Goal: Transaction & Acquisition: Purchase product/service

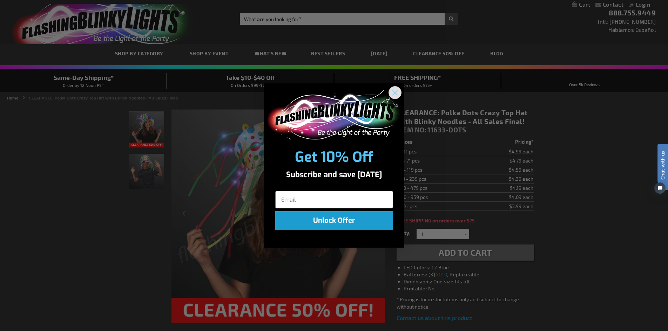
click at [392, 93] on circle "Close dialog" at bounding box center [395, 93] width 12 height 12
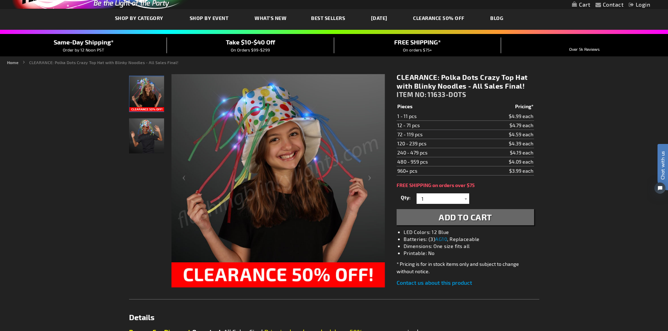
scroll to position [35, 0]
click at [144, 133] on img "Boy wearing Polka Dots Crazy Top Hat with Blinky Noodles" at bounding box center [146, 136] width 35 height 35
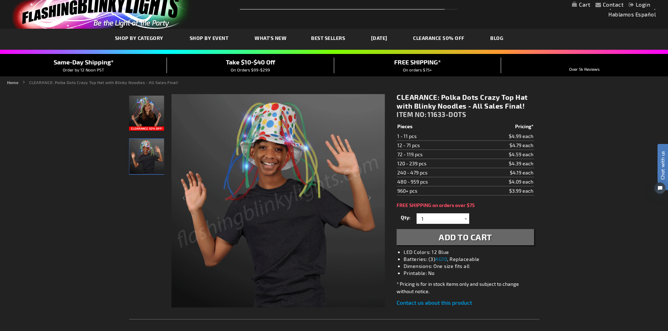
scroll to position [0, 0]
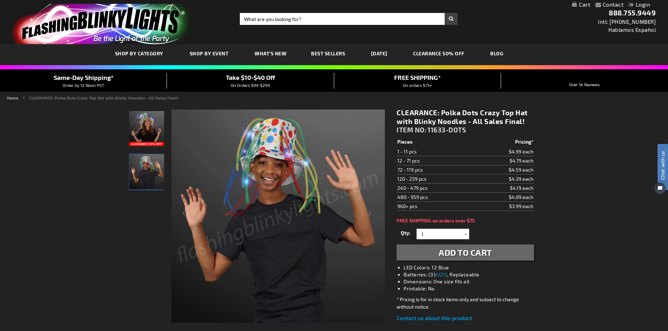
click at [470, 53] on link "CLEARANCE 50% OFF" at bounding box center [439, 53] width 62 height 23
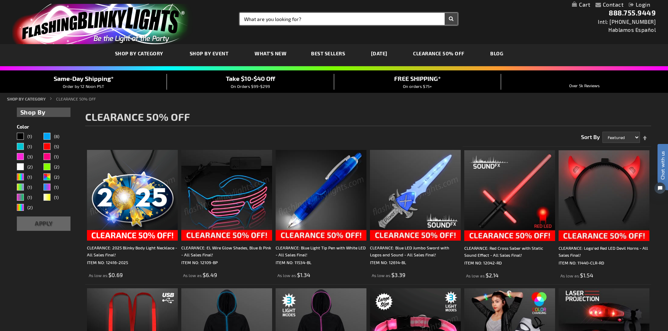
click at [280, 17] on input "Search" at bounding box center [349, 19] width 218 height 12
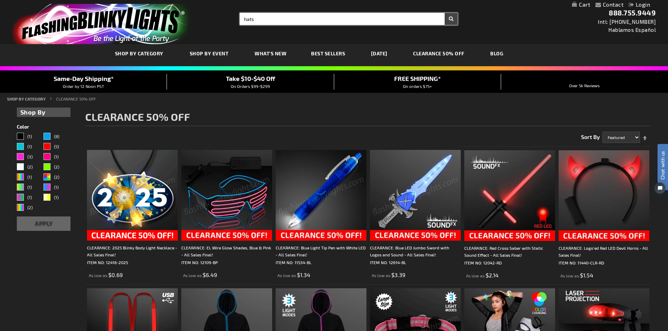
type input "hats"
click at [444, 13] on button "Search" at bounding box center [450, 19] width 13 height 12
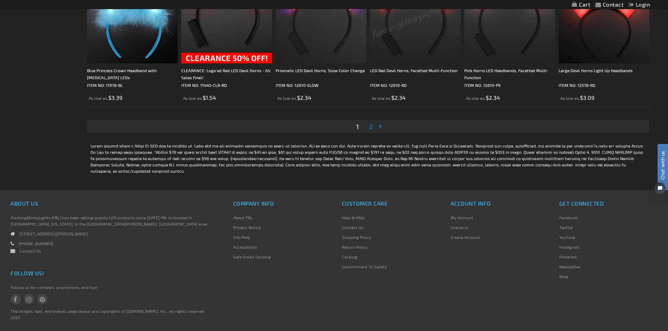
scroll to position [1408, 0]
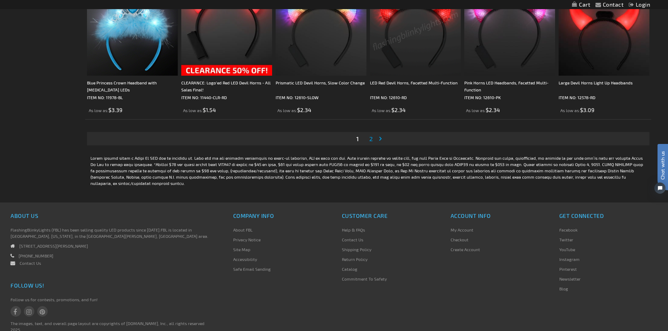
click at [371, 139] on span "2" at bounding box center [371, 139] width 4 height 8
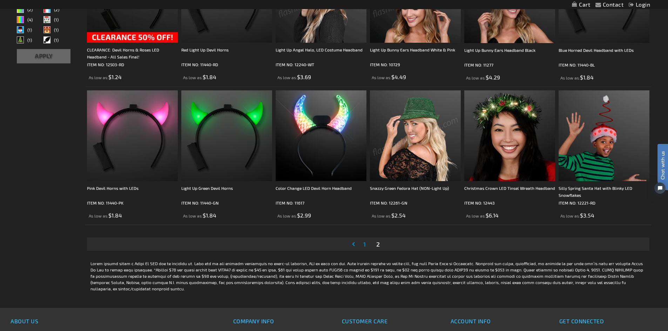
scroll to position [210, 0]
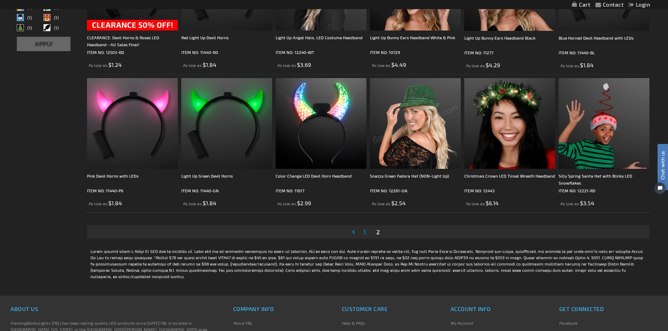
click at [362, 232] on link "Page 1" at bounding box center [364, 232] width 5 height 11
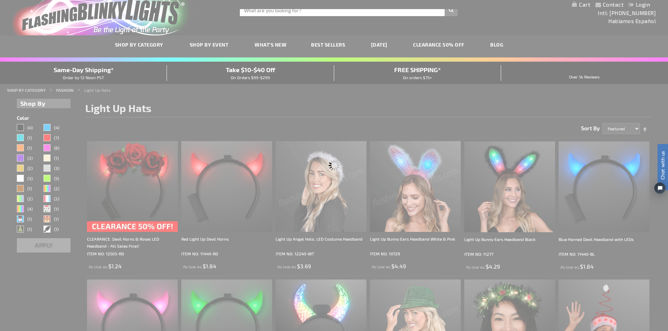
scroll to position [0, 0]
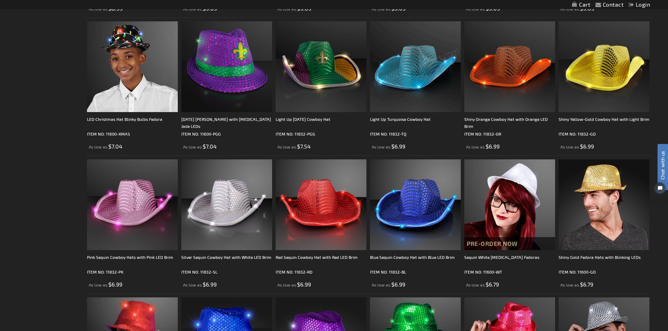
scroll to position [841, 0]
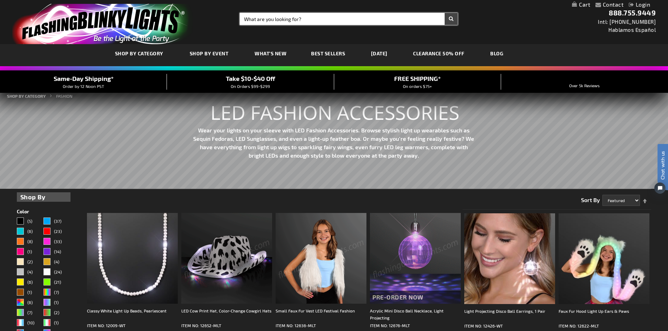
click at [276, 20] on input "Search" at bounding box center [349, 19] width 218 height 12
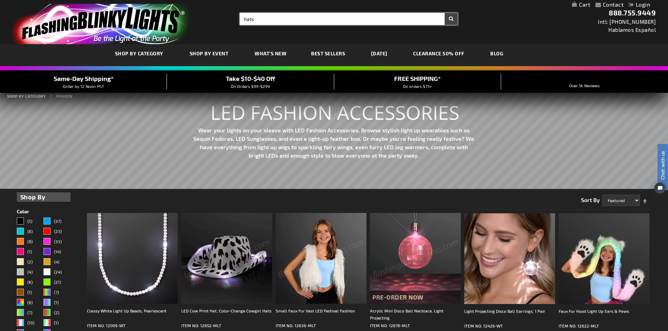
type input "hats"
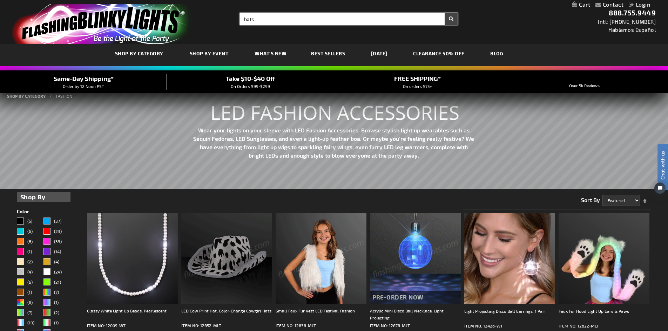
click at [444, 13] on button "Search" at bounding box center [450, 19] width 13 height 12
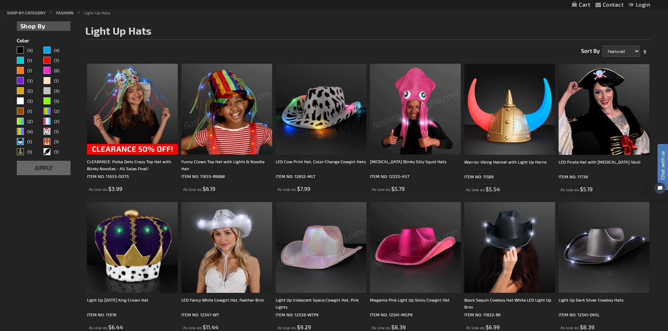
scroll to position [70, 0]
